Goal: Task Accomplishment & Management: Manage account settings

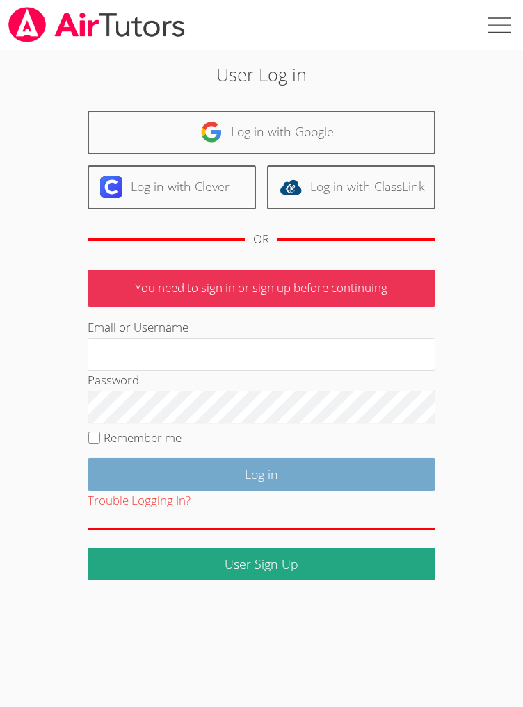
type input "brittanyatk13@yahoo.com"
click at [241, 491] on input "Log in" at bounding box center [262, 474] width 348 height 33
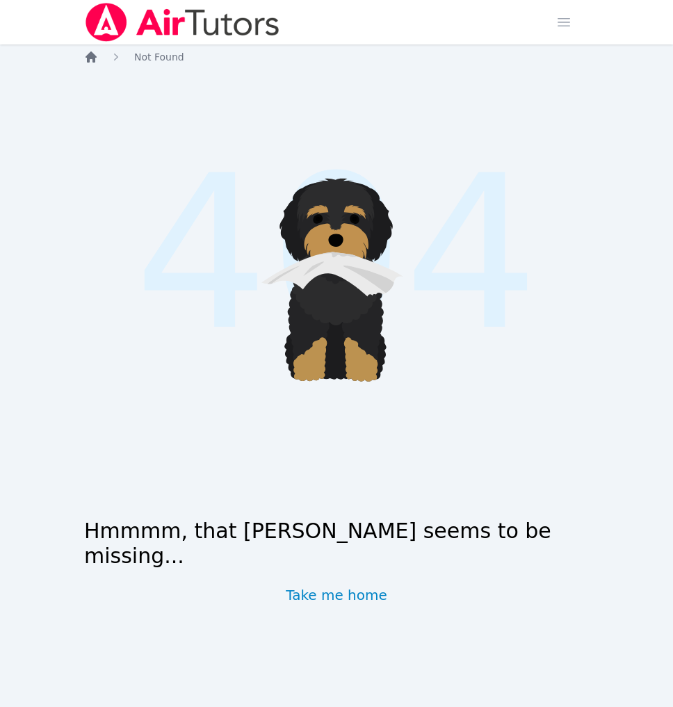
click at [98, 64] on icon "Breadcrumb" at bounding box center [91, 57] width 14 height 14
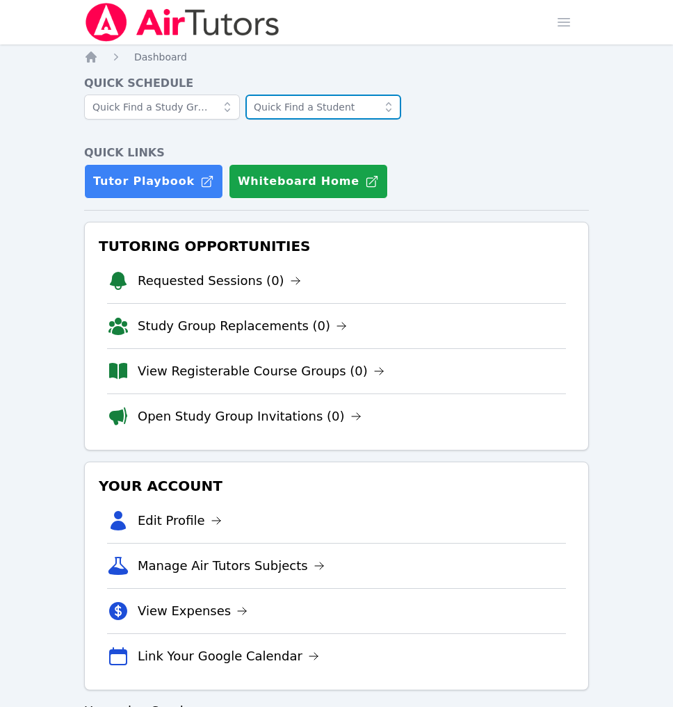
click at [338, 120] on input "text" at bounding box center [324, 107] width 156 height 25
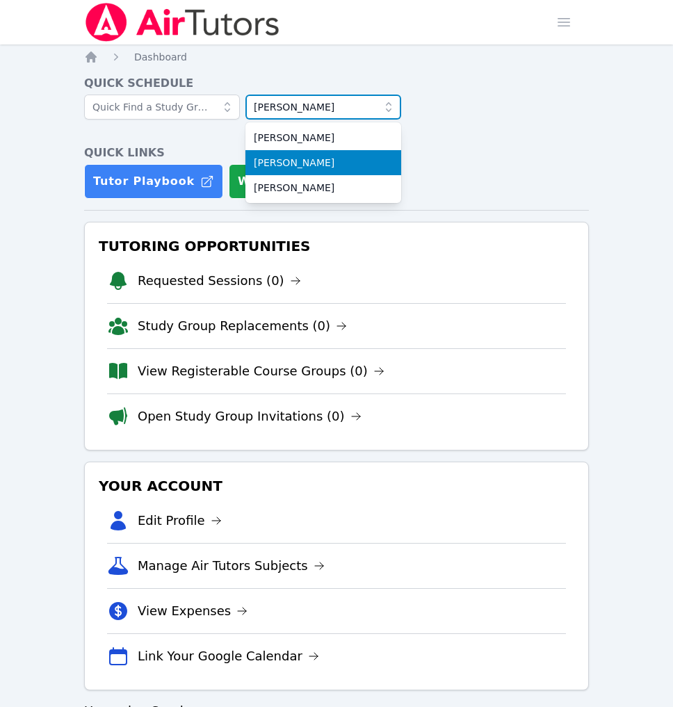
type input "angelina"
click at [347, 170] on span "Angelina Tonelli" at bounding box center [323, 163] width 139 height 14
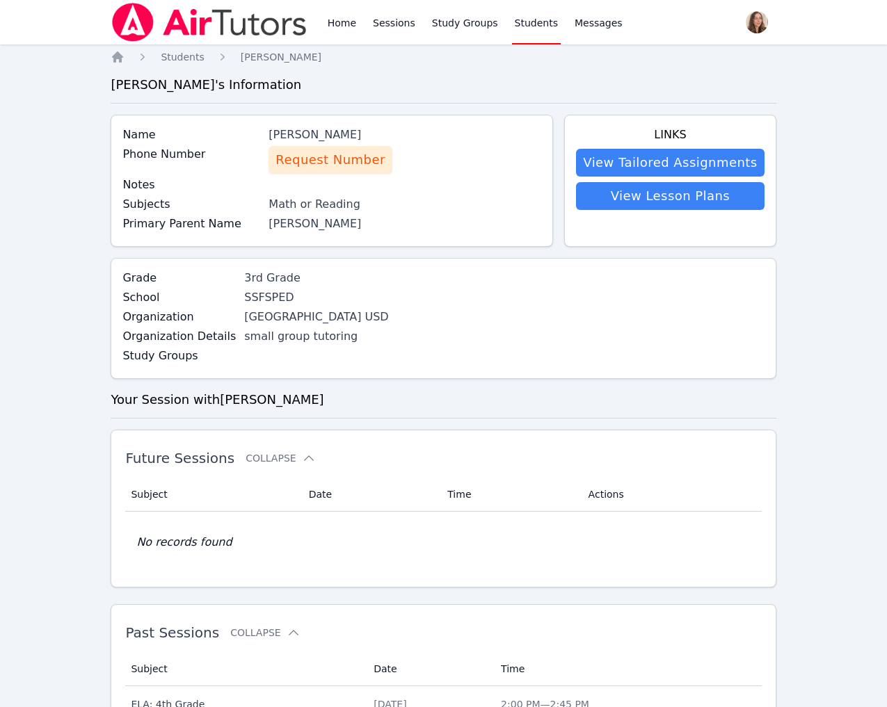
click at [410, 306] on div "SSFSPED" at bounding box center [356, 297] width 224 height 17
click at [411, 247] on div "Name Angelina Tonelli Phone Number Request Number Notes Subjects Math or Readin…" at bounding box center [332, 181] width 442 height 132
click at [348, 170] on span "Request Number" at bounding box center [329, 159] width 109 height 19
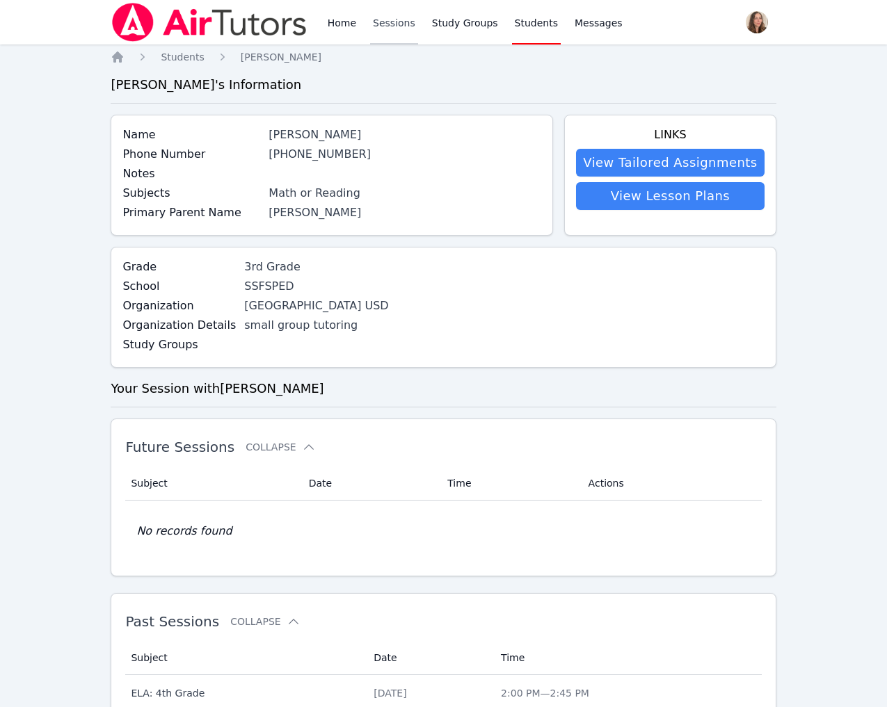
click at [418, 37] on link "Sessions" at bounding box center [394, 22] width 48 height 45
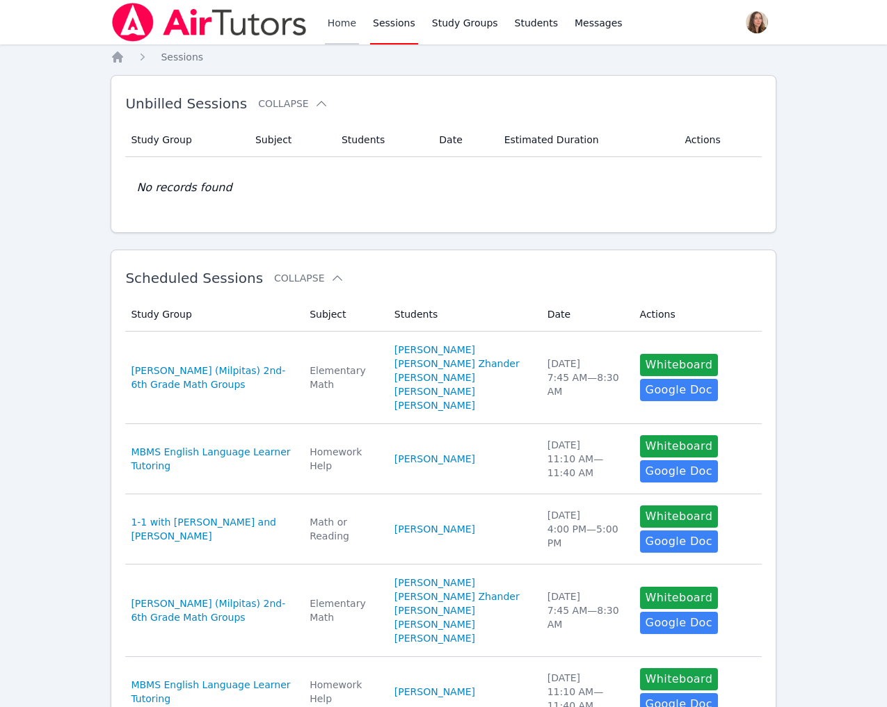
click at [359, 31] on link "Home" at bounding box center [342, 22] width 34 height 45
